Goal: Entertainment & Leisure: Consume media (video, audio)

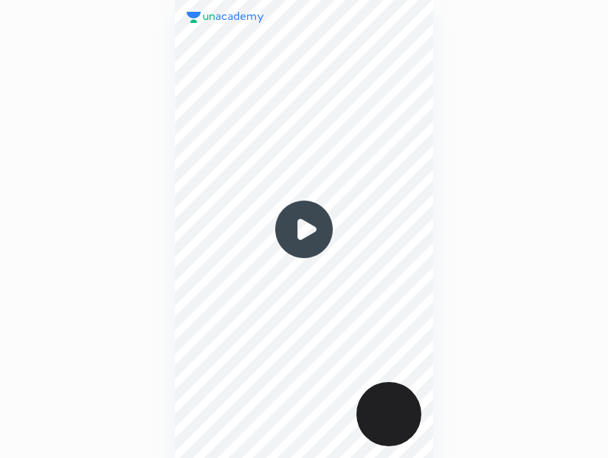
scroll to position [458, 371]
click at [295, 217] on img at bounding box center [304, 229] width 71 height 71
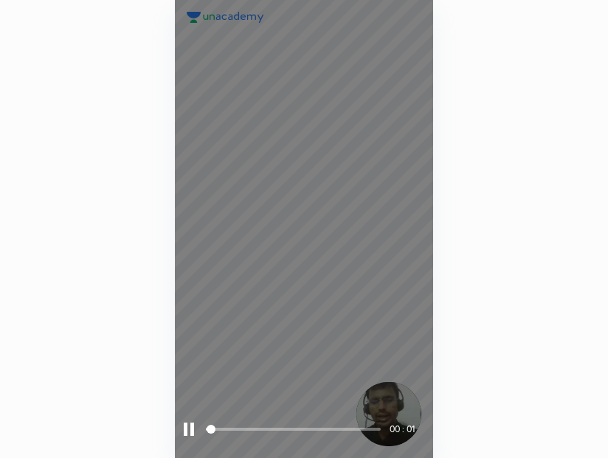
click at [277, 426] on span at bounding box center [293, 429] width 175 height 22
click at [303, 439] on span at bounding box center [293, 429] width 175 height 22
click at [188, 435] on div at bounding box center [189, 429] width 10 height 13
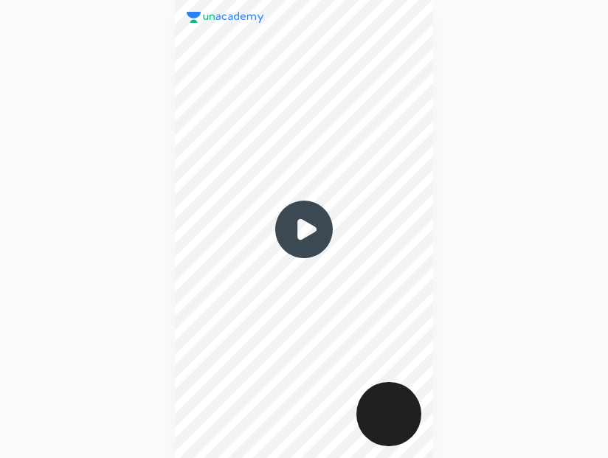
scroll to position [458, 371]
